Goal: Book appointment/travel/reservation

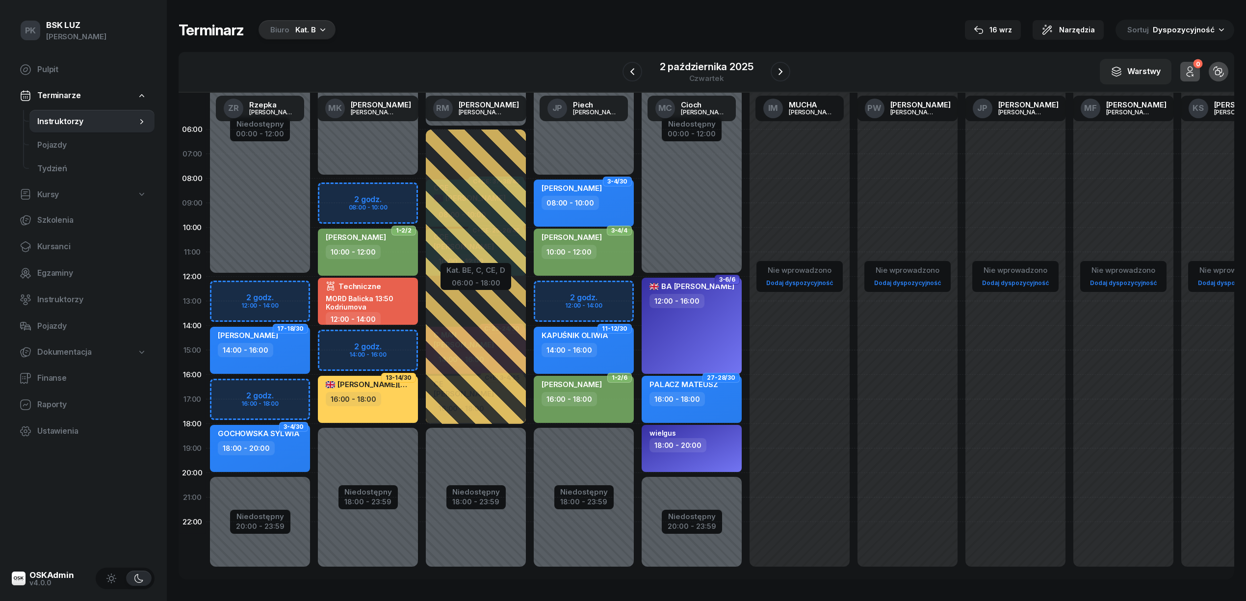
click at [305, 22] on div "Biuro Kat. B" at bounding box center [296, 30] width 77 height 20
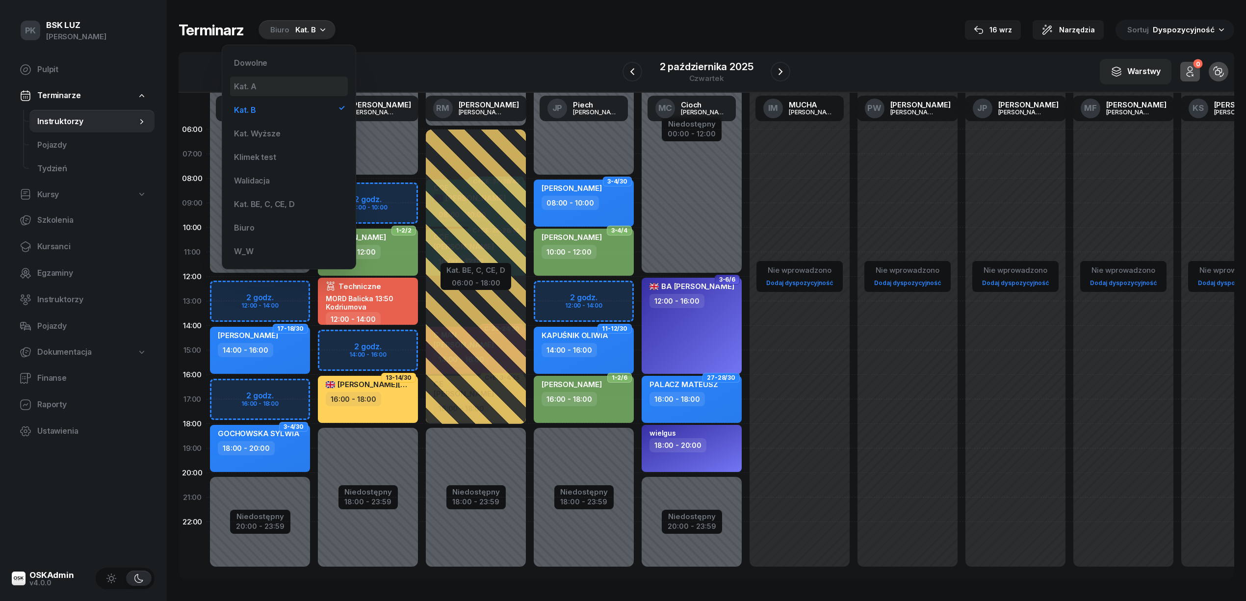
click at [273, 84] on div "Kat. A" at bounding box center [289, 87] width 118 height 20
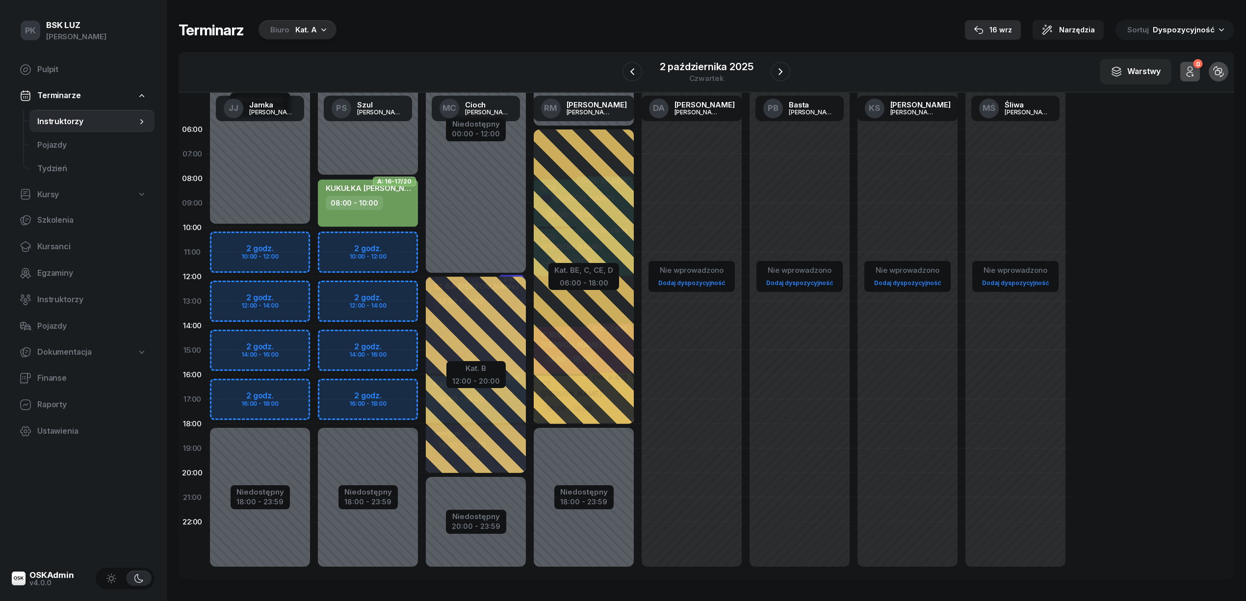
click at [1011, 28] on div "16 wrz" at bounding box center [992, 30] width 38 height 12
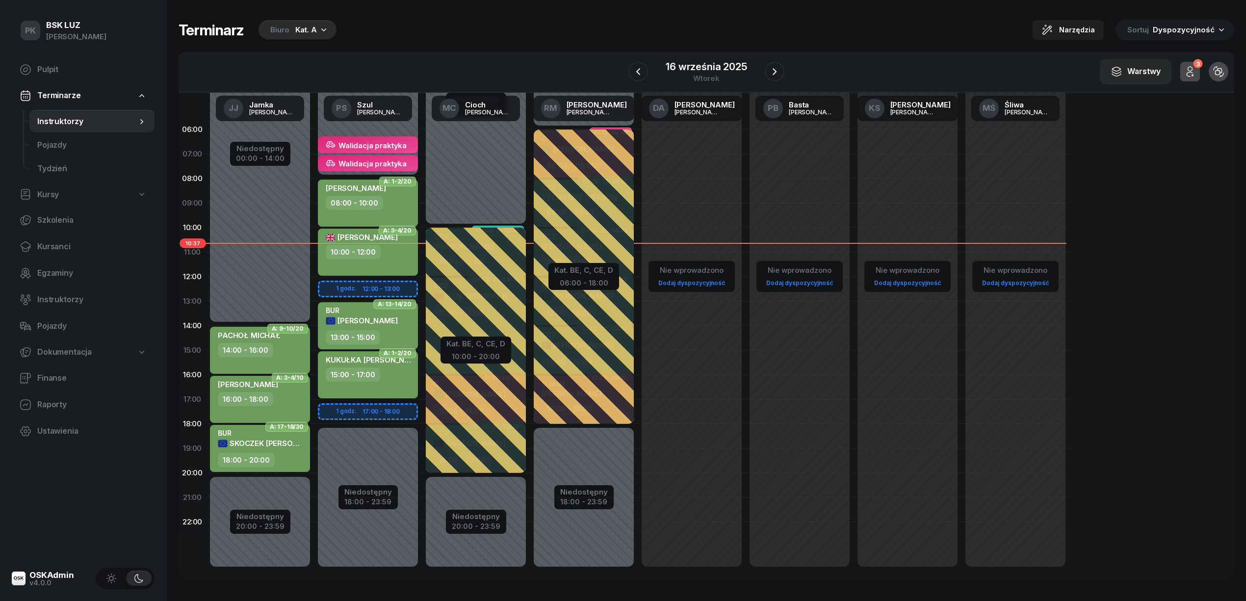
click at [344, 389] on div "KUKUŁKA [PERSON_NAME] 15:00 - 17:00" at bounding box center [368, 374] width 100 height 47
select select "15"
select select "17"
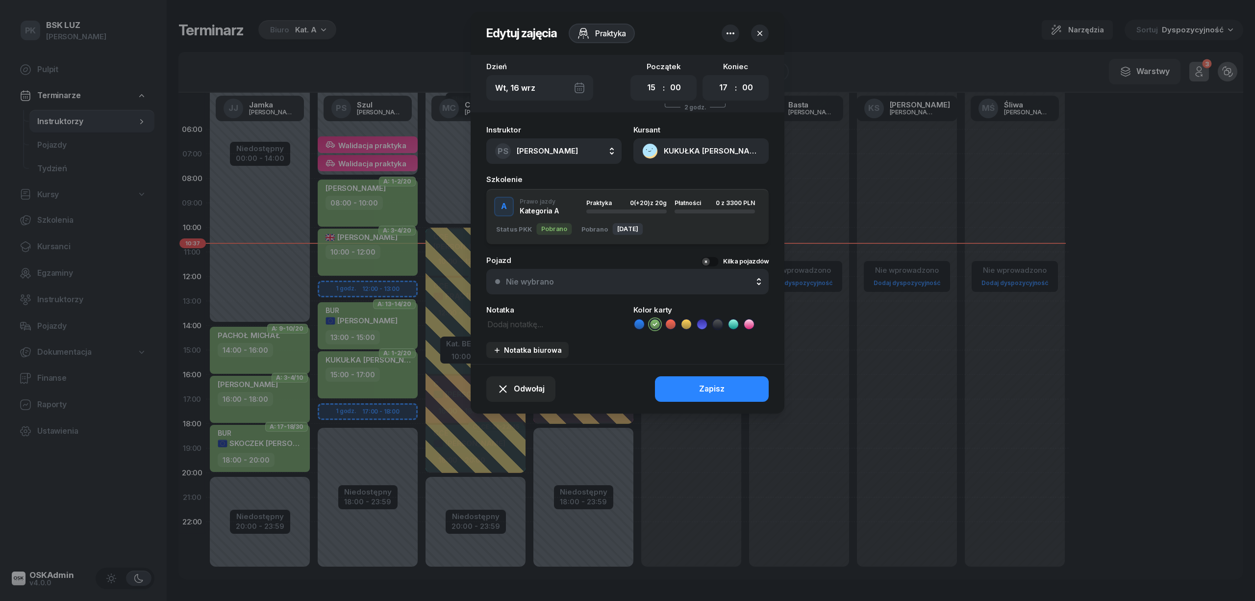
click at [512, 326] on textarea at bounding box center [553, 323] width 135 height 13
click at [501, 322] on textarea "NR szkołaOTO" at bounding box center [553, 323] width 135 height 13
type textarea "NR SzkołaOTO"
click at [738, 385] on button "Zapisz" at bounding box center [712, 389] width 114 height 26
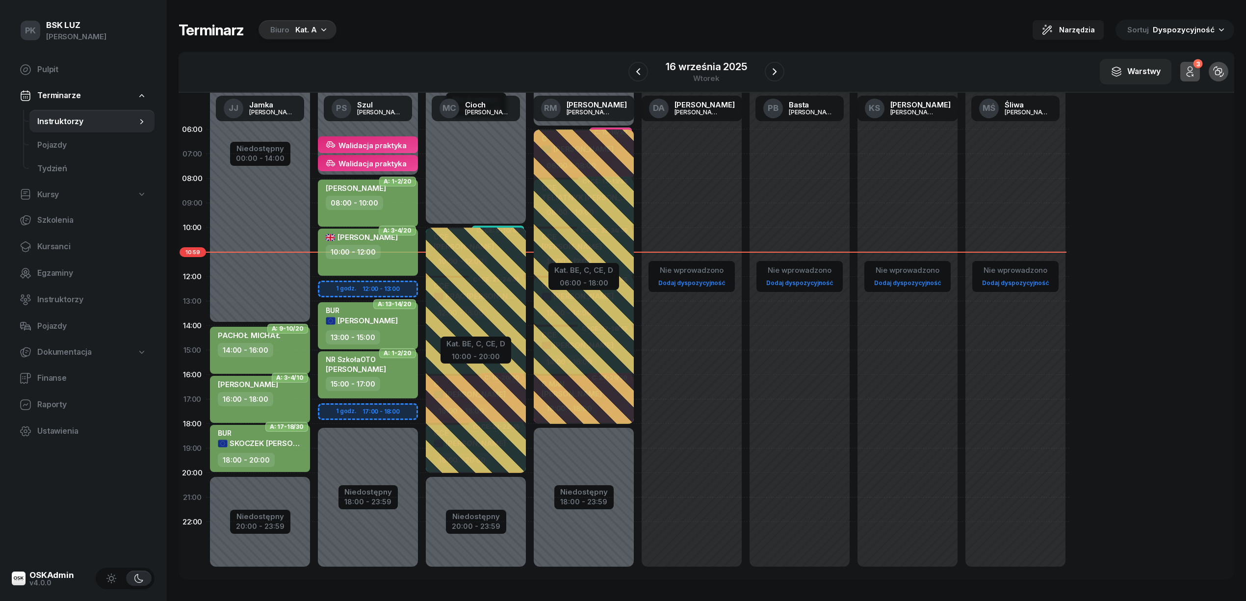
click at [303, 20] on div "Biuro Kat. A" at bounding box center [297, 30] width 78 height 20
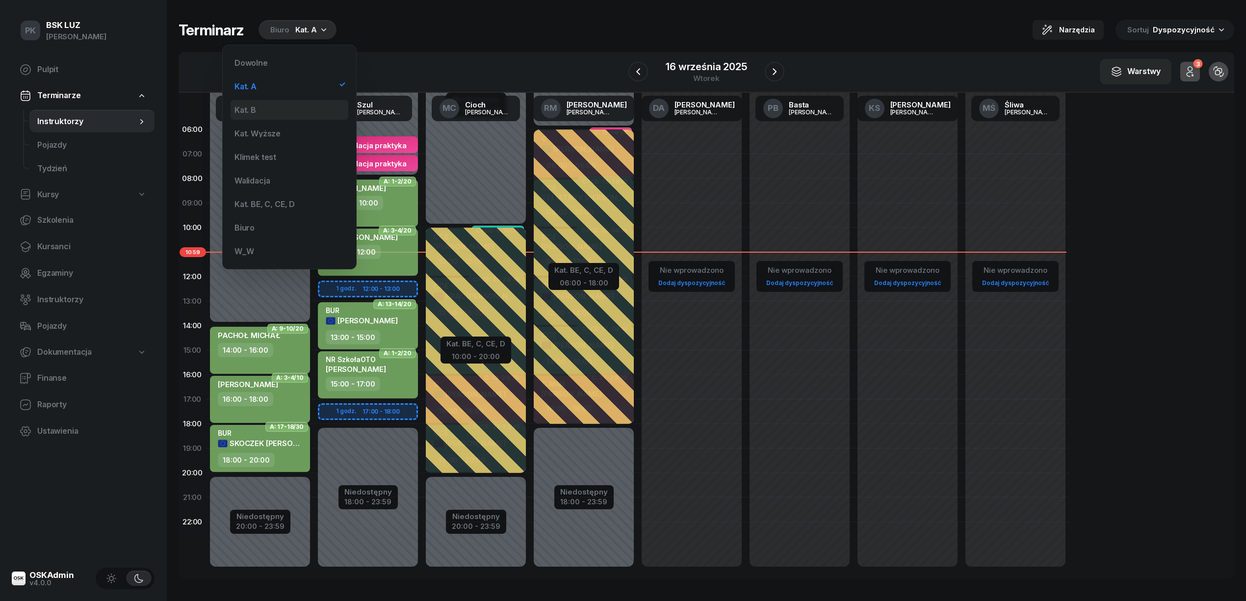
click at [280, 101] on div "Kat. B" at bounding box center [289, 110] width 118 height 20
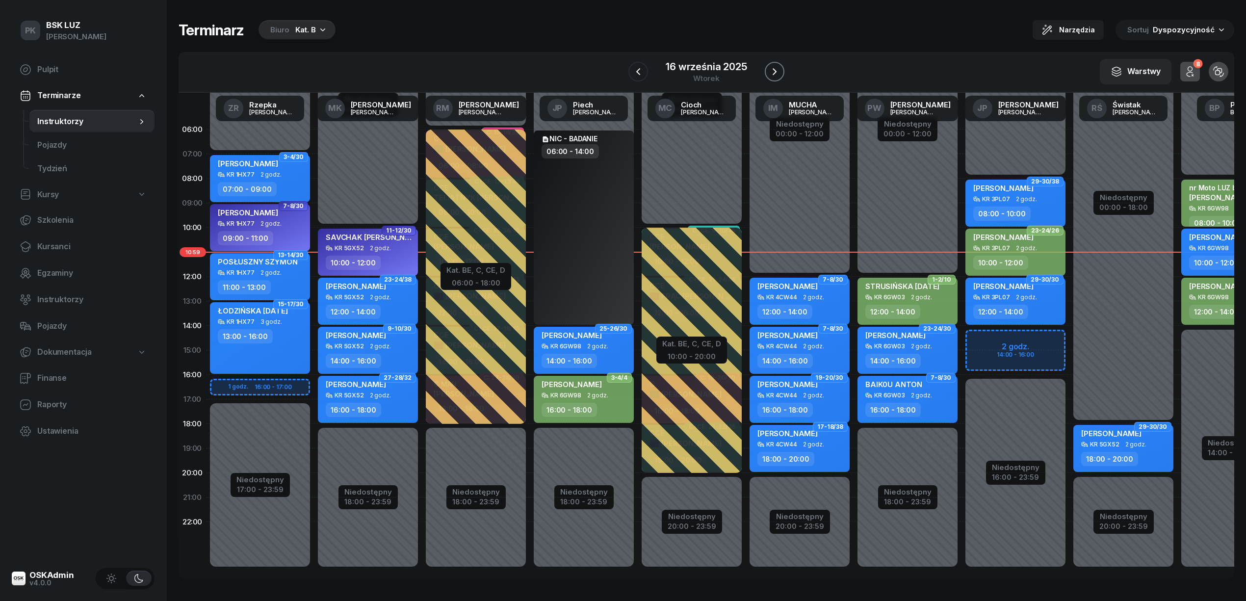
click at [768, 68] on icon "button" at bounding box center [774, 72] width 12 height 12
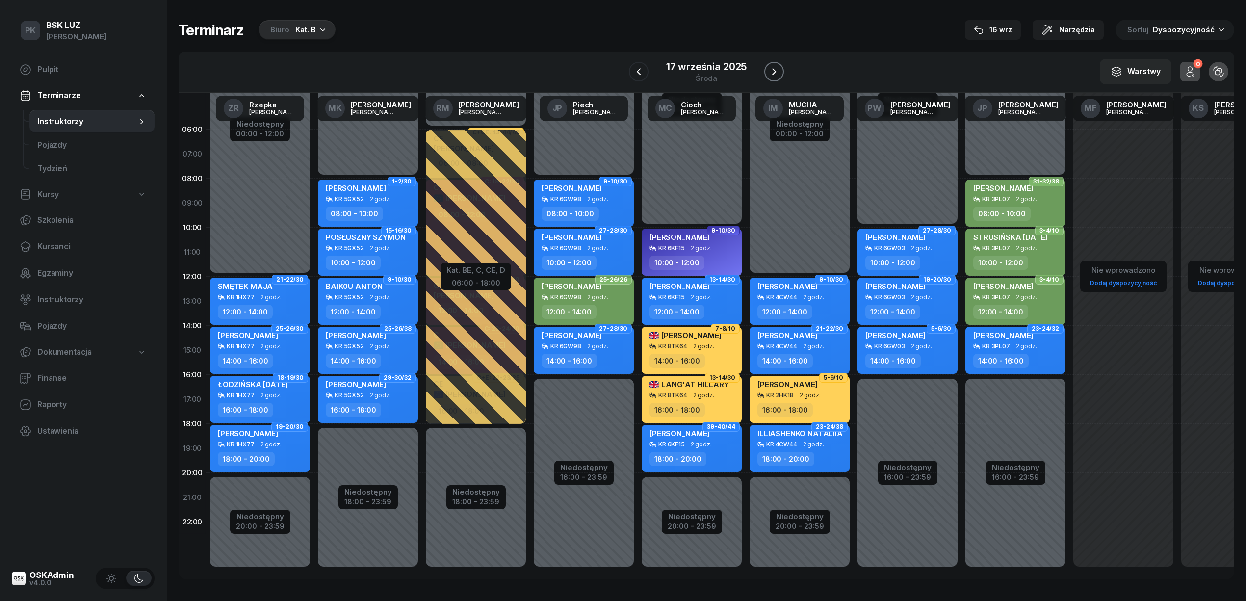
click at [768, 68] on icon "button" at bounding box center [774, 72] width 12 height 12
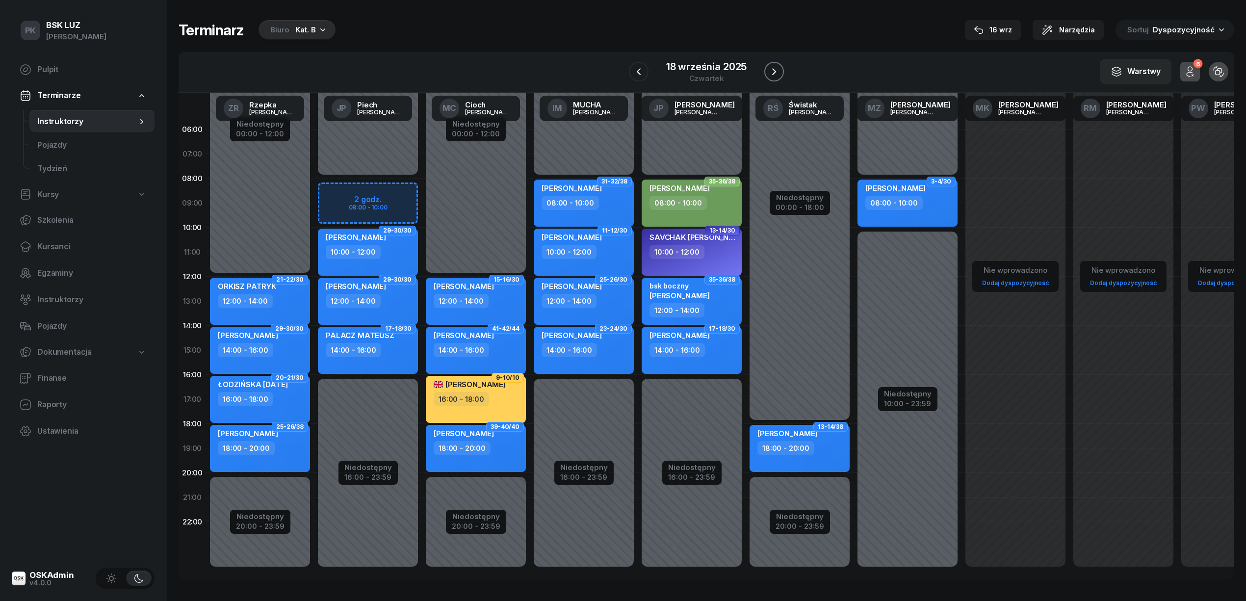
click at [777, 72] on icon "button" at bounding box center [774, 72] width 12 height 12
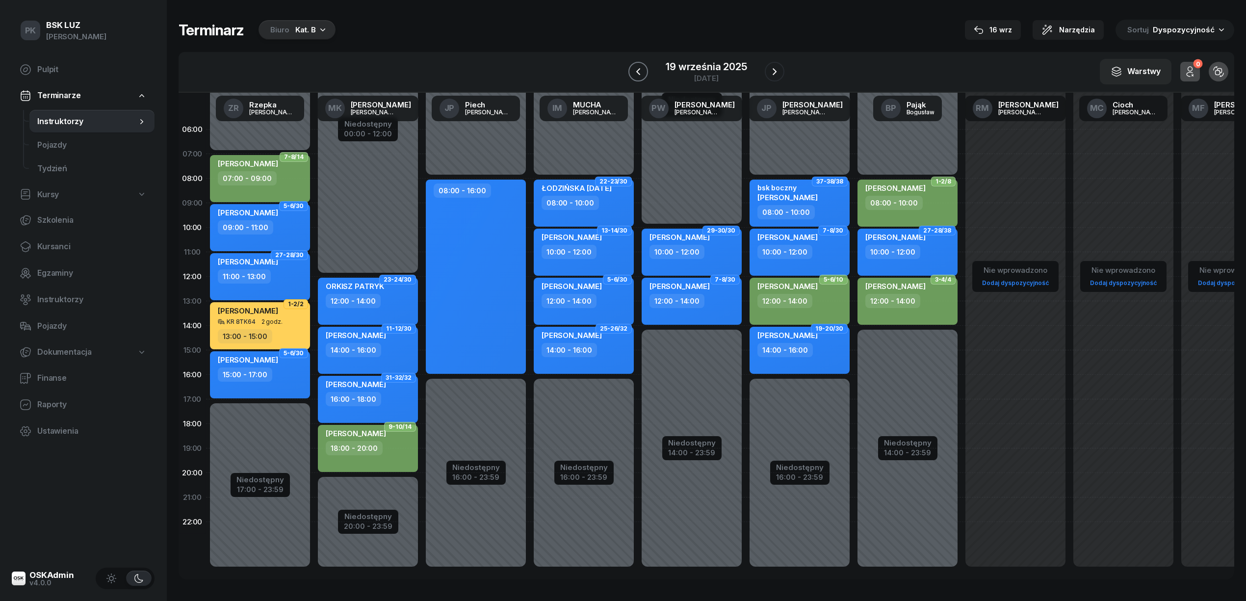
click at [638, 74] on icon "button" at bounding box center [638, 72] width 12 height 12
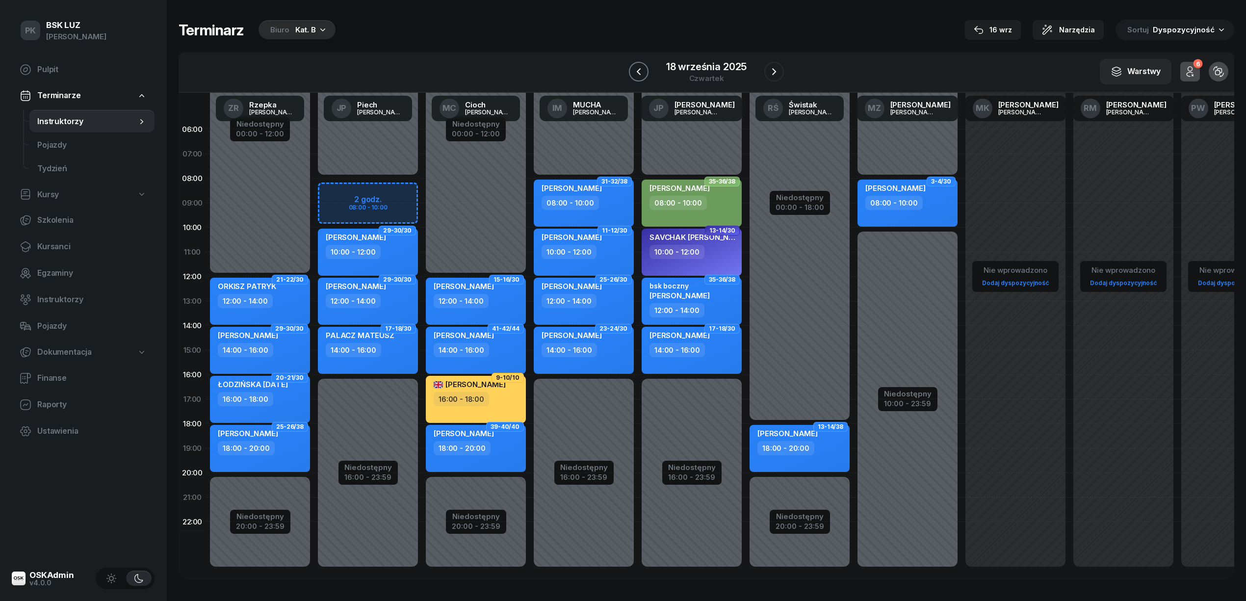
click at [638, 74] on icon "button" at bounding box center [639, 72] width 12 height 12
